Goal: Information Seeking & Learning: Find specific fact

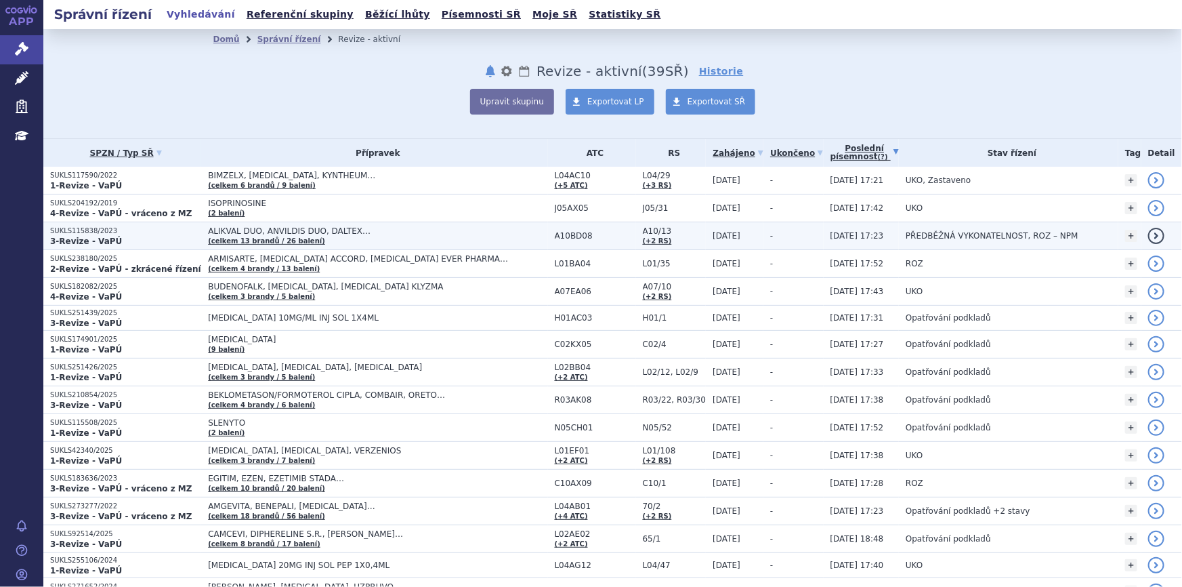
click at [382, 236] on td "ALIKVAL DUO, ANVILDIS DUO, DALTEX… (celkem 13 brandů / 26 balení)" at bounding box center [374, 236] width 346 height 28
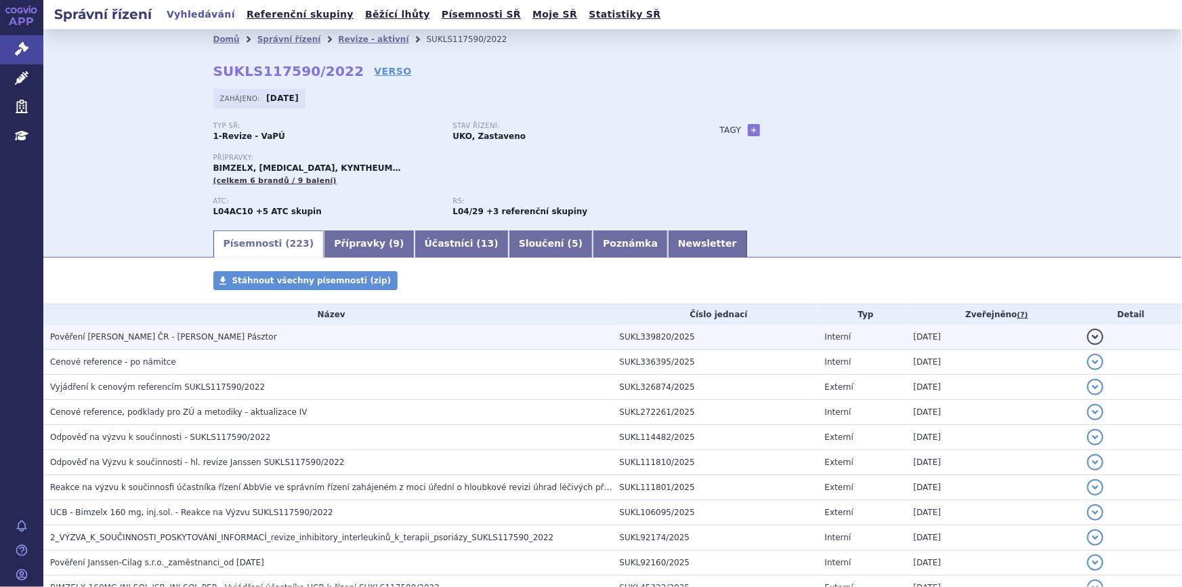
click at [151, 328] on td "Pověření [PERSON_NAME] ČR - [PERSON_NAME] Pásztor" at bounding box center [328, 336] width 570 height 25
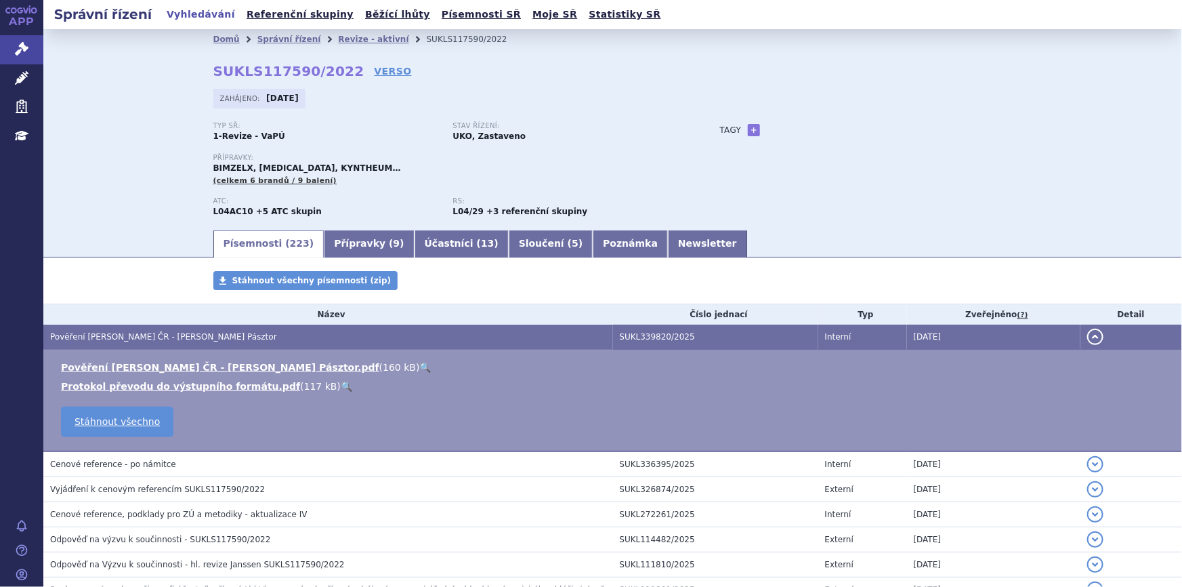
click at [420, 364] on link "🔍" at bounding box center [426, 367] width 12 height 11
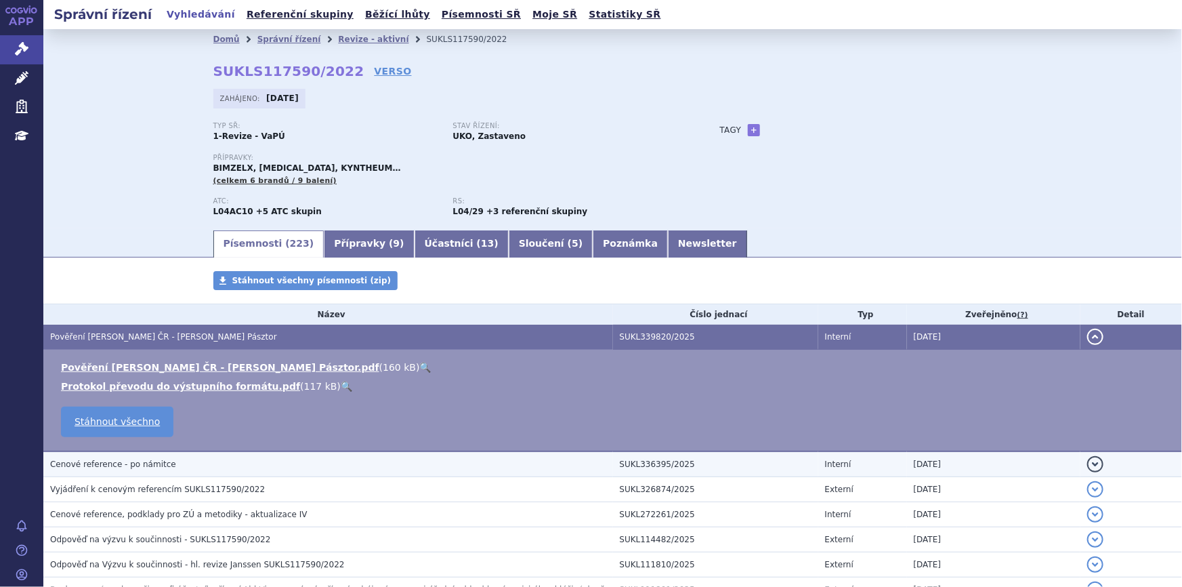
click at [151, 460] on span "Cenové reference - po námitce" at bounding box center [113, 463] width 126 height 9
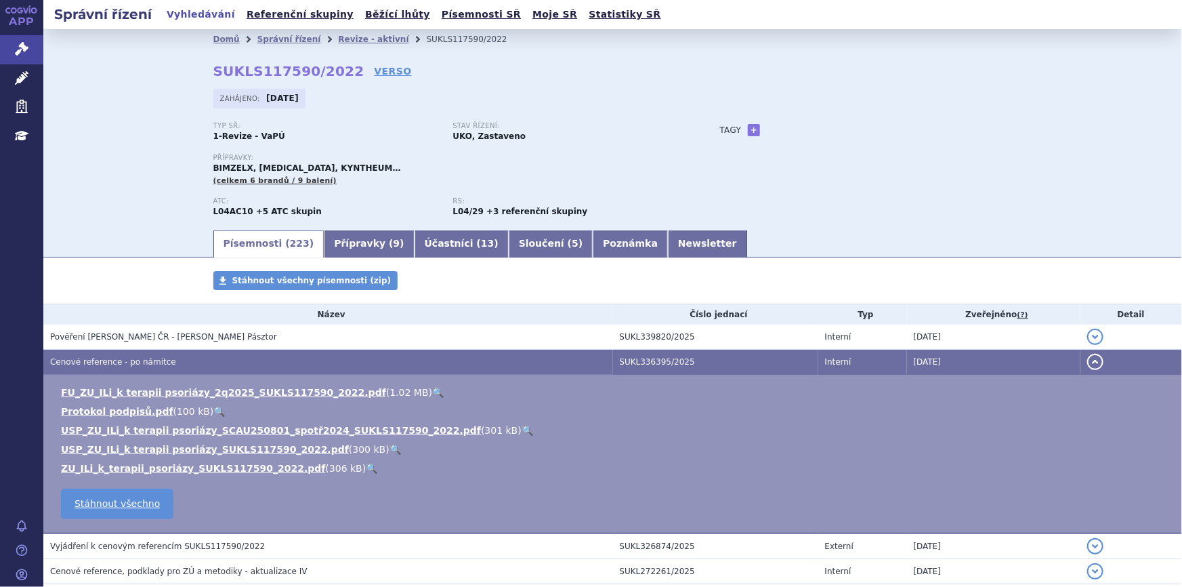
click at [432, 389] on link "🔍" at bounding box center [438, 392] width 12 height 11
click at [291, 59] on div "Domů Správní řízení Revize - aktivní SUKLS117590/2022 SUKLS117590/2022 VERSO [G…" at bounding box center [612, 138] width 853 height 179
click at [289, 65] on strong "SUKLS117590/2022" at bounding box center [288, 71] width 151 height 16
drag, startPoint x: 334, startPoint y: 68, endPoint x: 203, endPoint y: 68, distance: 131.4
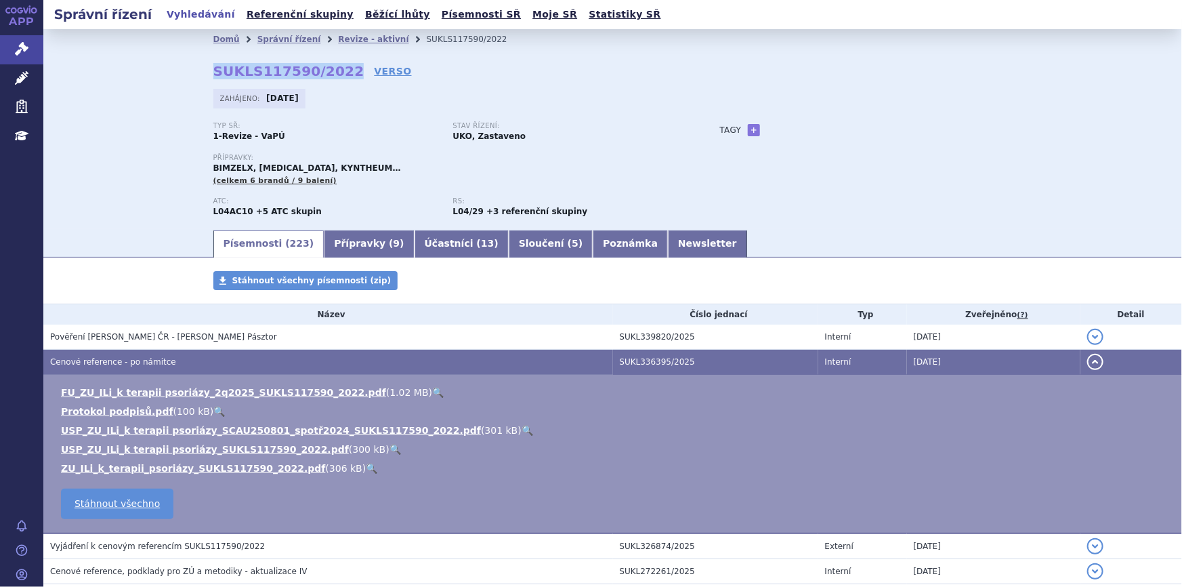
click at [203, 68] on div "Domů Správní řízení Revize - aktivní SUKLS117590/2022 SUKLS117590/2022 VERSO [G…" at bounding box center [612, 138] width 853 height 179
copy strong "SUKLS117590/2022"
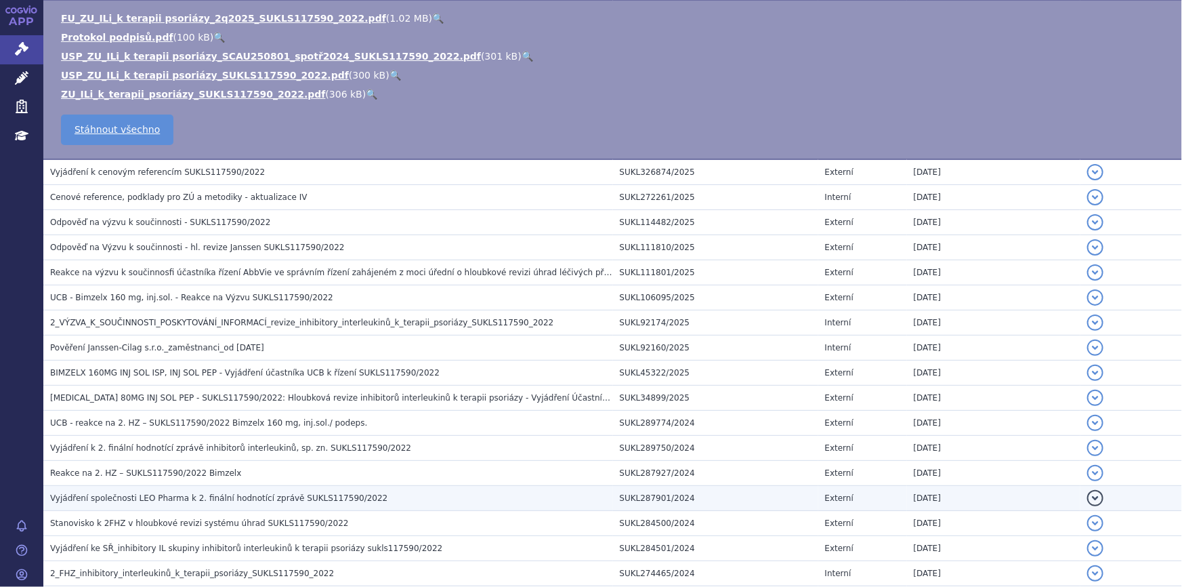
scroll to position [246, 0]
